Goal: Find specific page/section: Find specific page/section

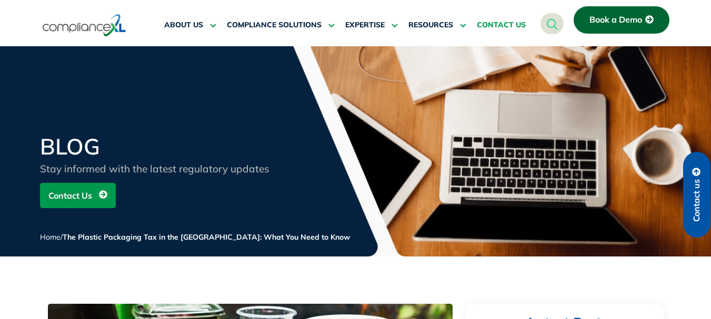
click at [499, 26] on span "CONTACT US" at bounding box center [501, 25] width 49 height 9
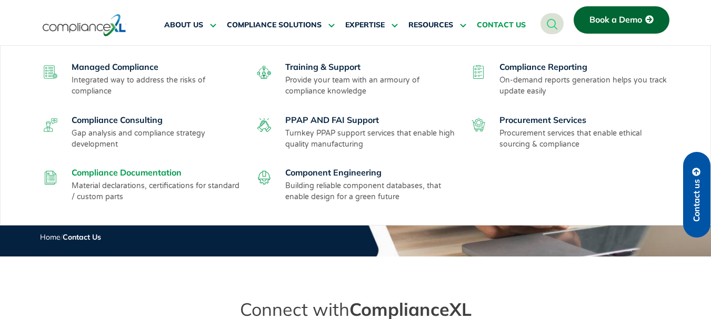
click at [122, 174] on link "Compliance Documentation" at bounding box center [127, 172] width 110 height 11
